Goal: Task Accomplishment & Management: Complete application form

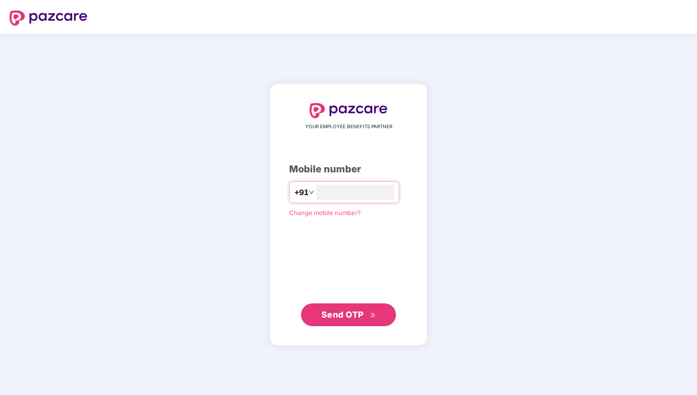
type input "**********"
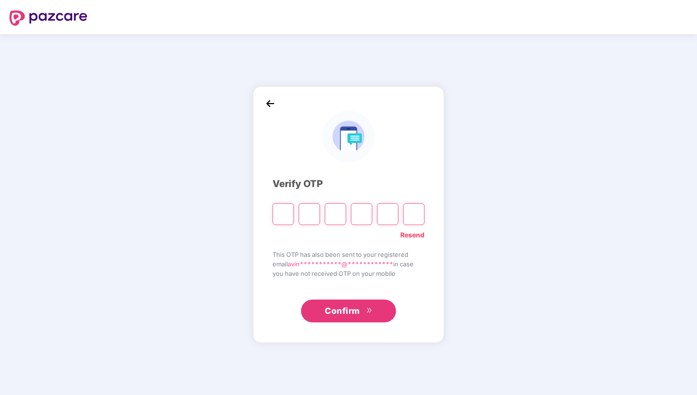
type input "*"
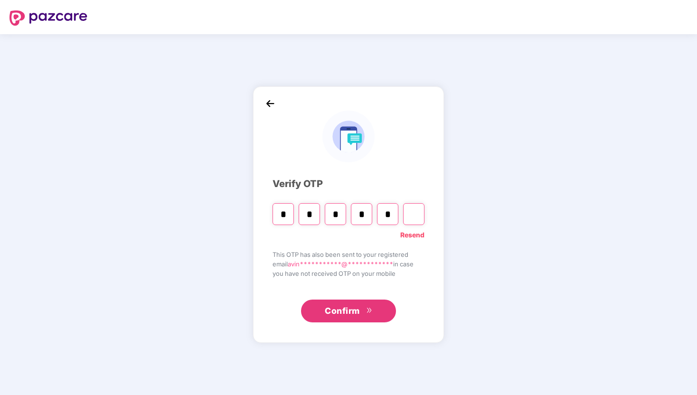
type input "*"
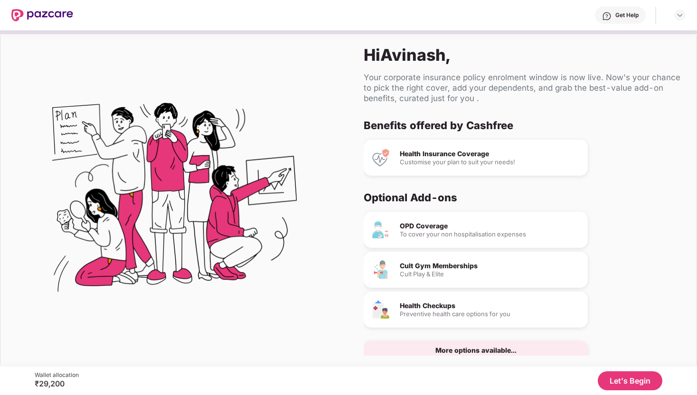
click at [617, 377] on button "Let's Begin" at bounding box center [630, 380] width 65 height 19
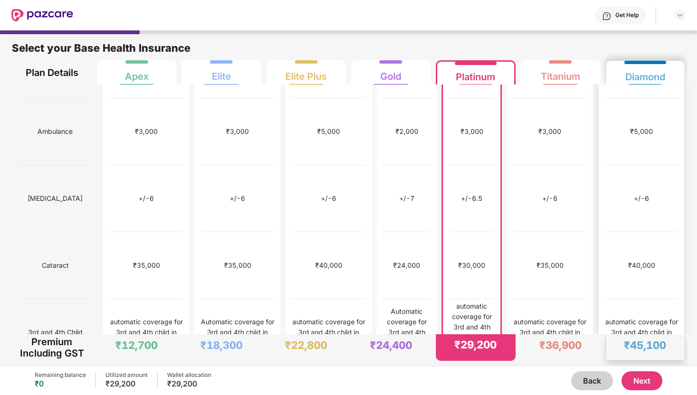
scroll to position [449, 0]
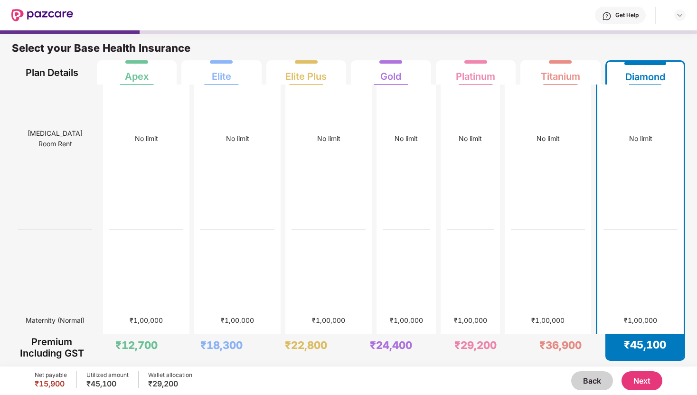
scroll to position [0, 0]
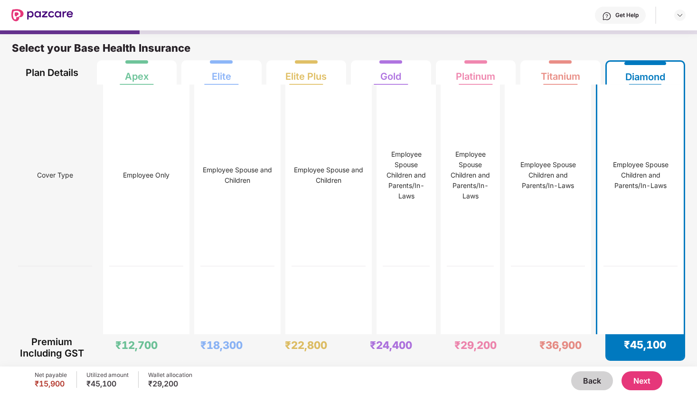
click at [672, 74] on div "Diamond" at bounding box center [645, 73] width 65 height 23
click at [588, 64] on div "Titanium" at bounding box center [560, 73] width 67 height 24
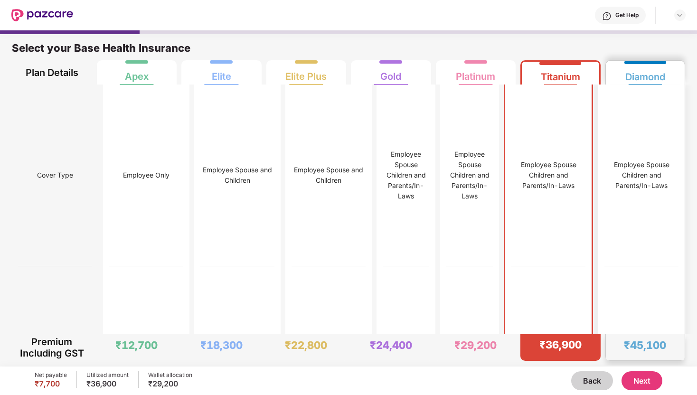
click at [617, 62] on div "Diamond" at bounding box center [645, 73] width 67 height 24
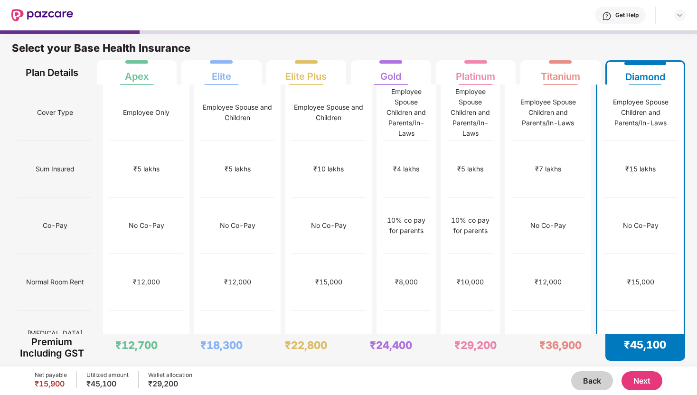
click at [634, 379] on button "Next" at bounding box center [642, 380] width 41 height 19
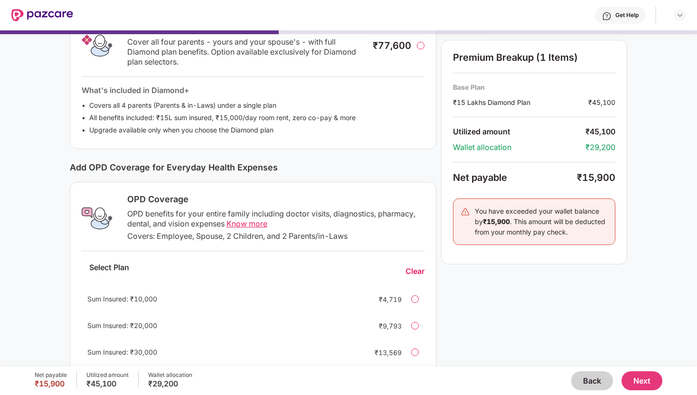
scroll to position [198, 0]
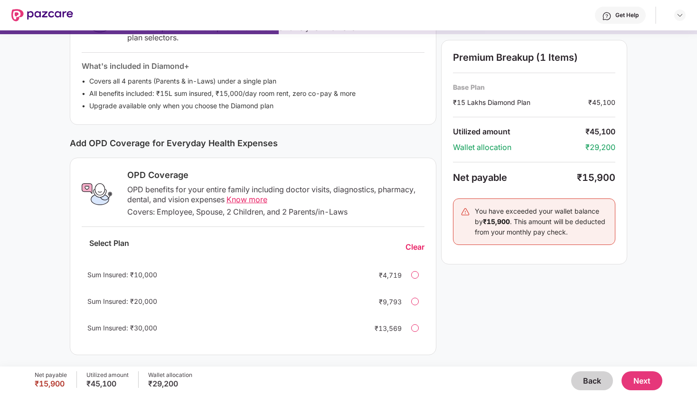
click at [245, 201] on span "Know more" at bounding box center [247, 199] width 41 height 9
click at [643, 380] on button "Next" at bounding box center [642, 380] width 41 height 19
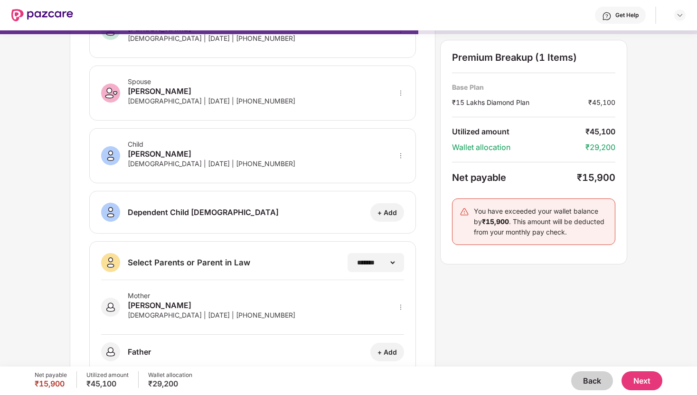
scroll to position [107, 0]
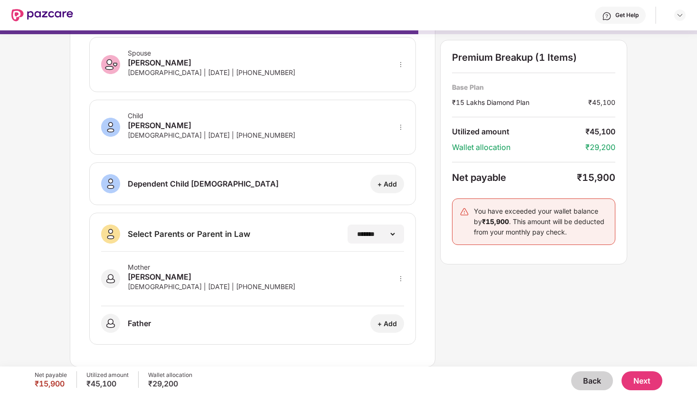
click at [397, 323] on div "+ Add" at bounding box center [387, 323] width 19 height 9
select select "****"
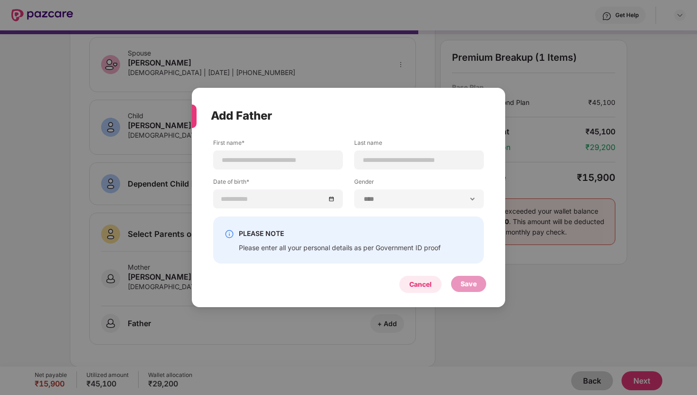
click at [410, 278] on div "Cancel" at bounding box center [420, 284] width 42 height 17
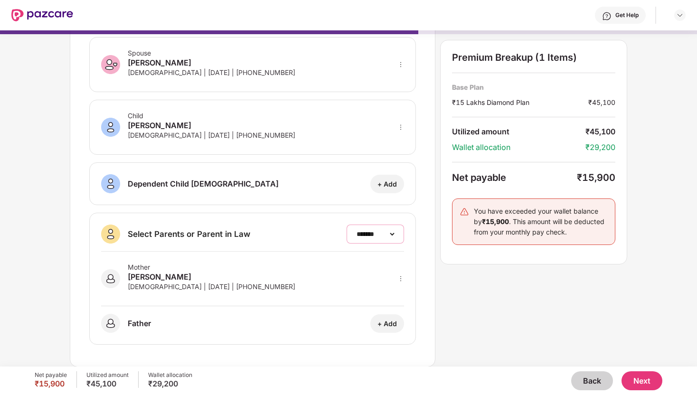
click at [394, 234] on select "**********" at bounding box center [375, 234] width 41 height 8
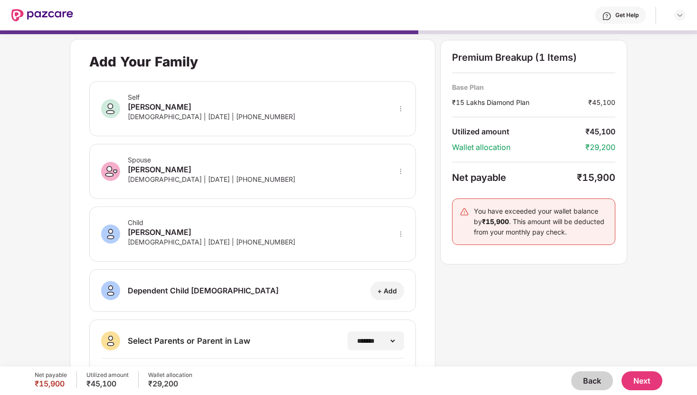
click at [645, 377] on button "Next" at bounding box center [642, 380] width 41 height 19
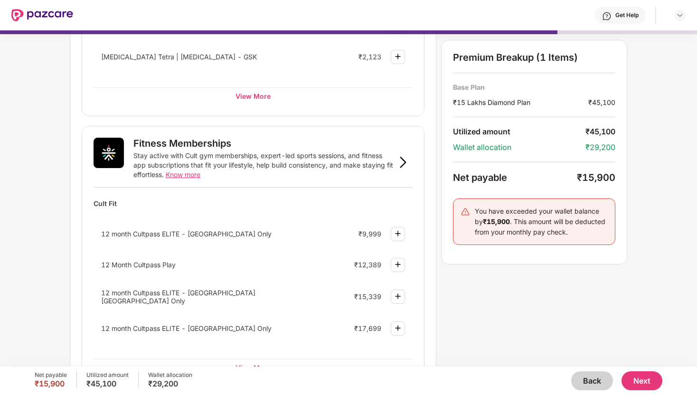
scroll to position [302, 0]
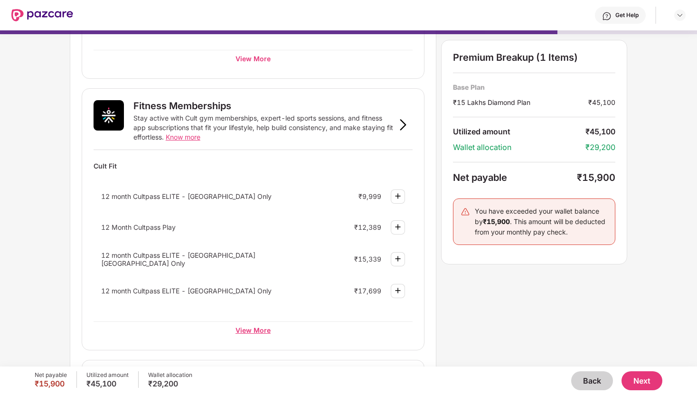
click at [250, 323] on div "View More" at bounding box center [253, 330] width 319 height 17
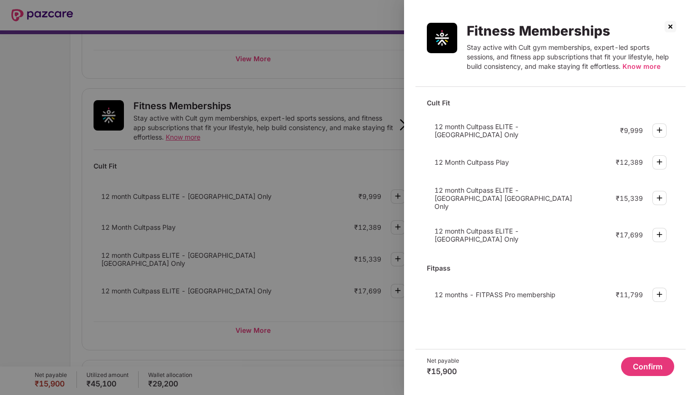
click at [672, 28] on img at bounding box center [670, 26] width 15 height 15
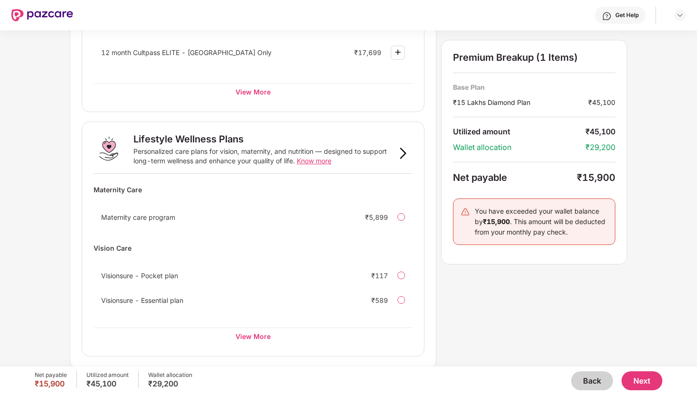
scroll to position [0, 0]
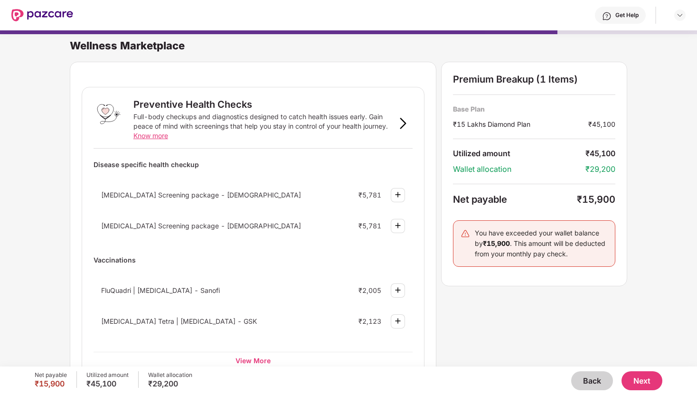
click at [643, 377] on button "Next" at bounding box center [642, 380] width 41 height 19
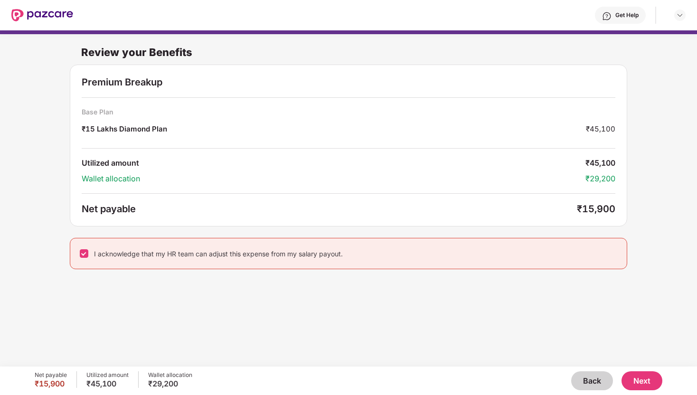
click at [644, 381] on button "Next" at bounding box center [642, 380] width 41 height 19
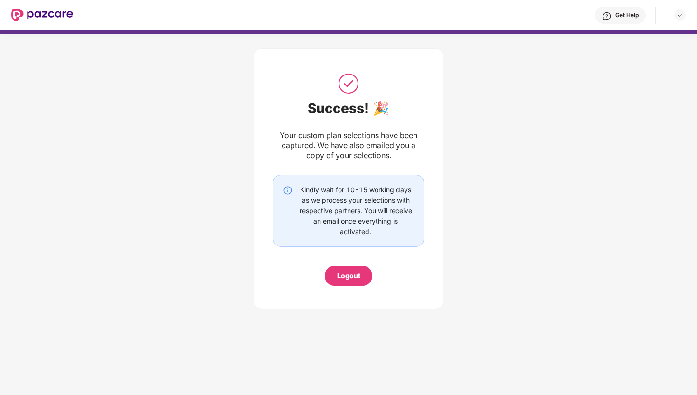
click at [360, 277] on div "Logout" at bounding box center [348, 276] width 47 height 20
